Goal: Transaction & Acquisition: Purchase product/service

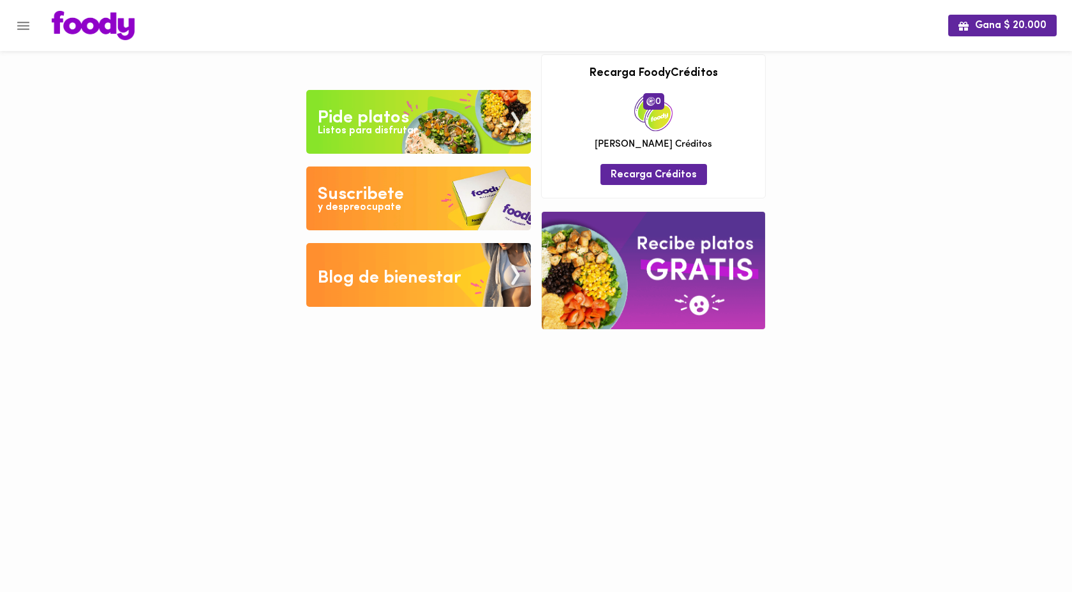
click at [397, 127] on div "Listos para disfrutar" at bounding box center [368, 131] width 100 height 15
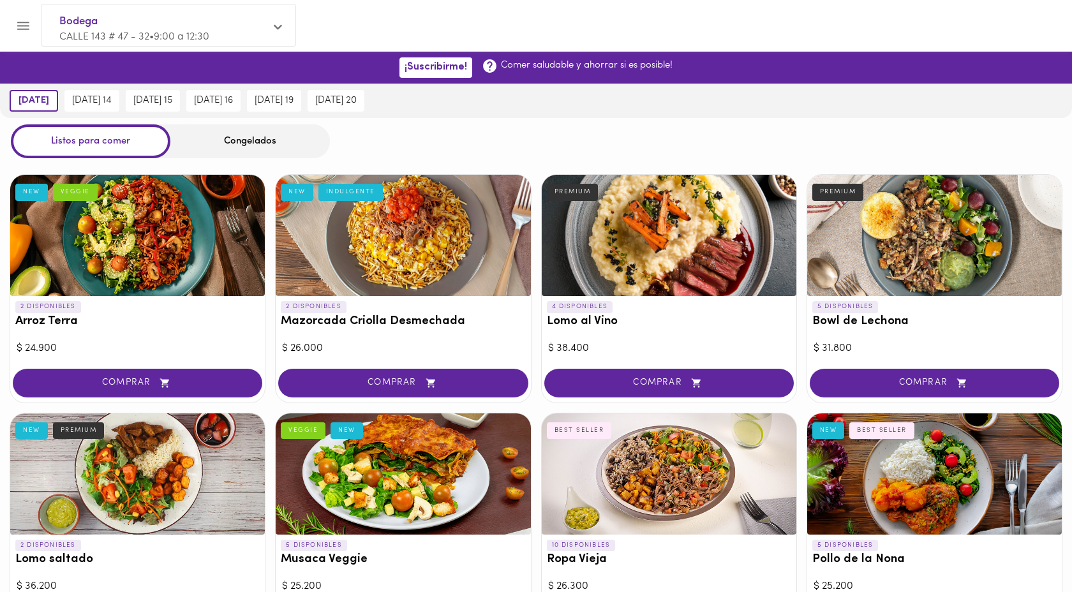
click at [249, 136] on div "Congelados" at bounding box center [250, 141] width 160 height 34
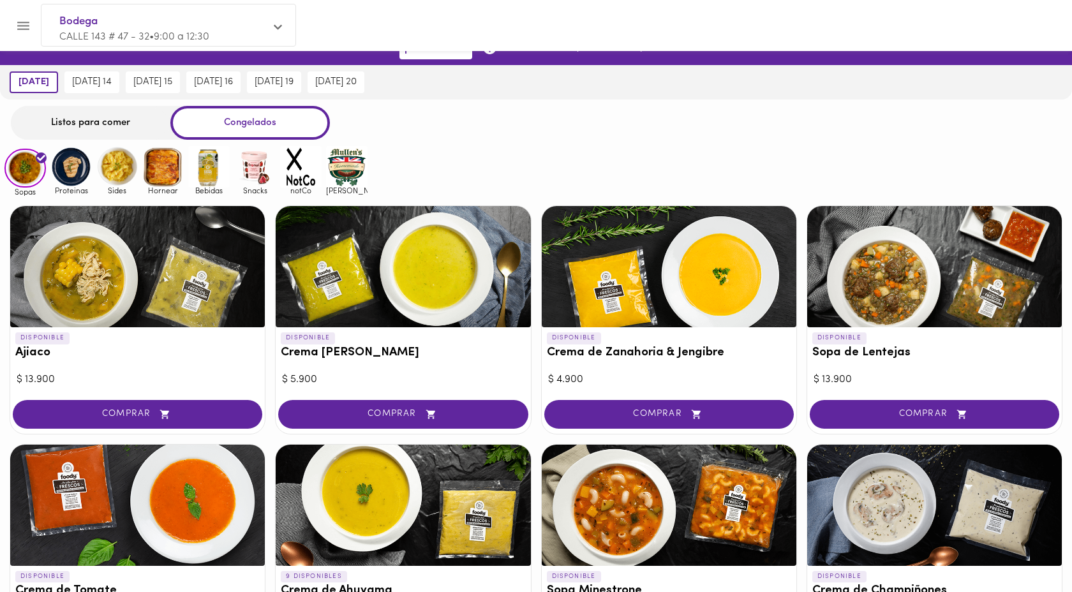
scroll to position [20, 0]
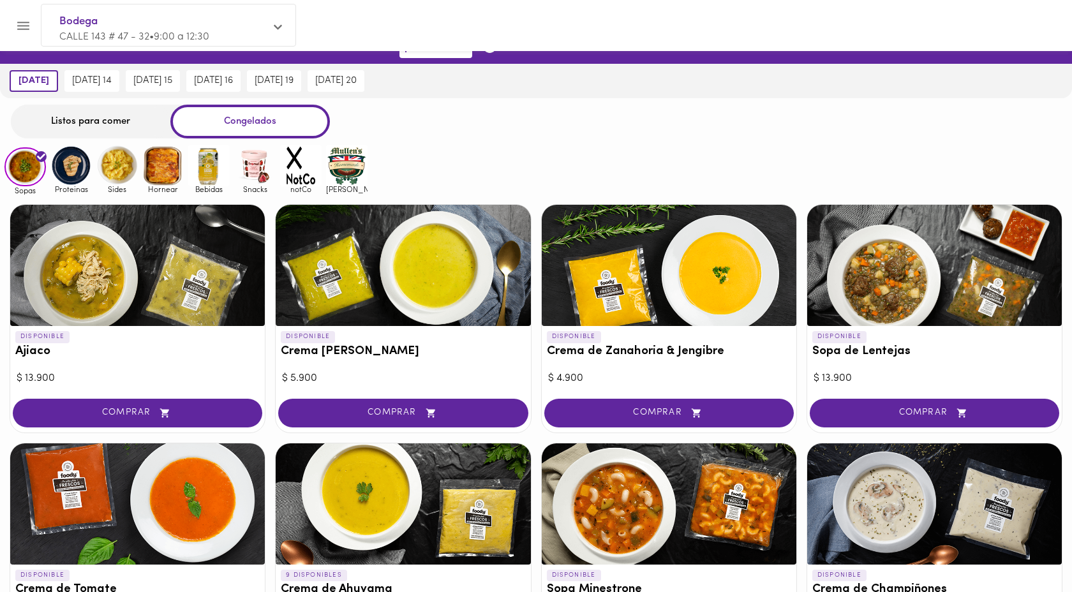
click at [59, 160] on img at bounding box center [70, 165] width 41 height 41
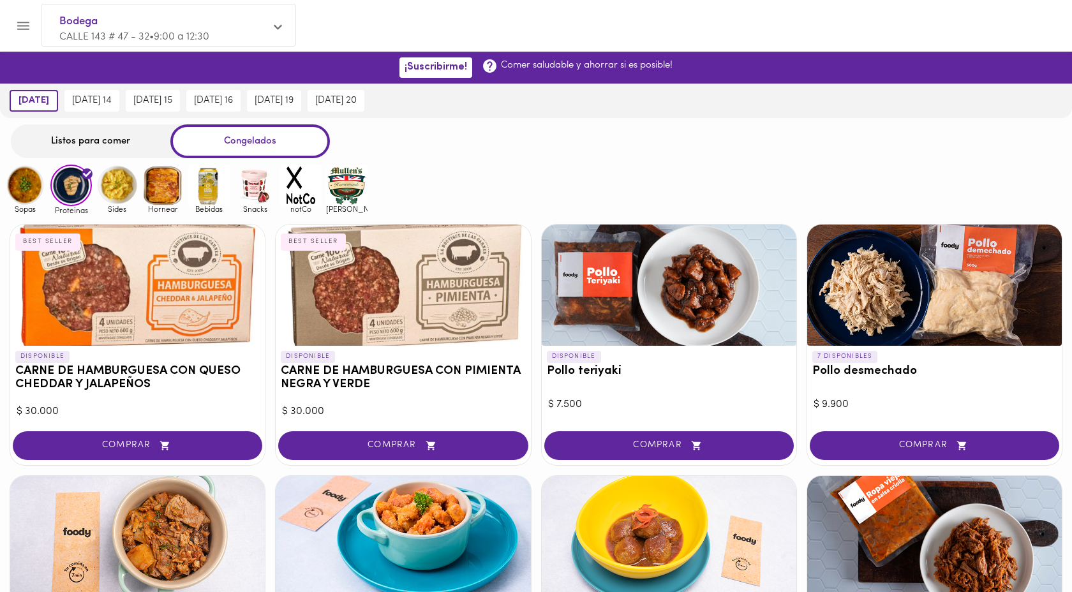
click at [124, 192] on img at bounding box center [116, 185] width 41 height 41
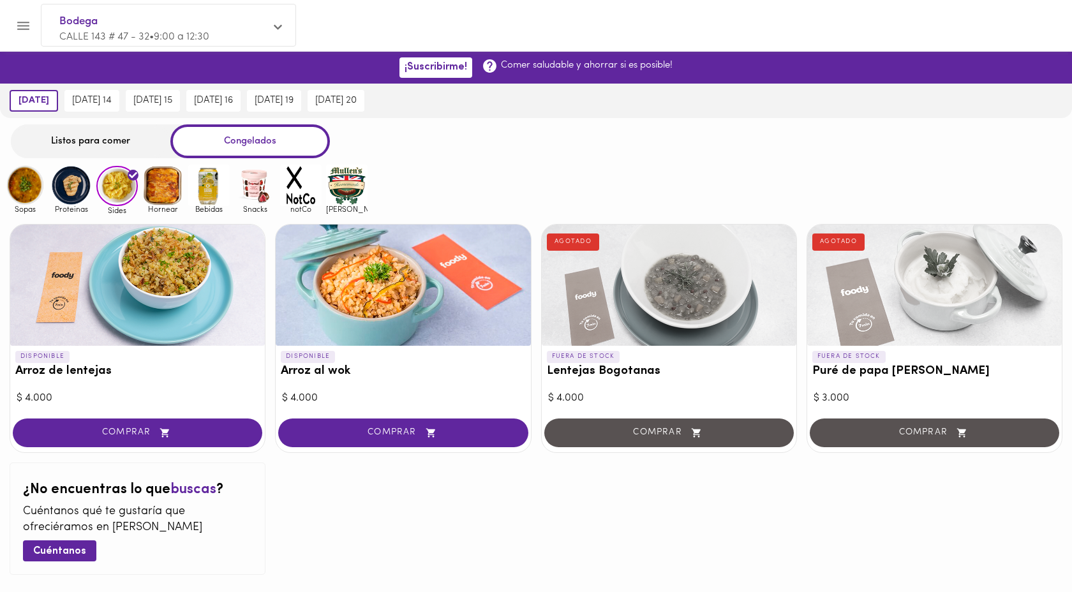
click at [101, 142] on div "Listos para comer" at bounding box center [91, 141] width 160 height 34
click at [238, 129] on div "Congelados" at bounding box center [250, 141] width 160 height 34
